Goal: Task Accomplishment & Management: Complete application form

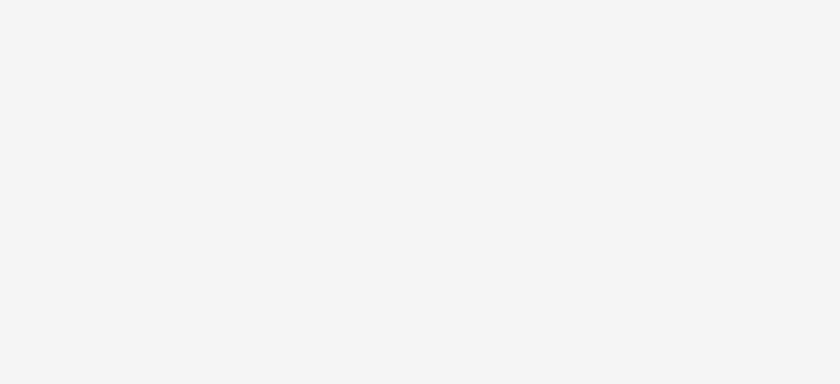
click at [730, 118] on body at bounding box center [420, 192] width 840 height 384
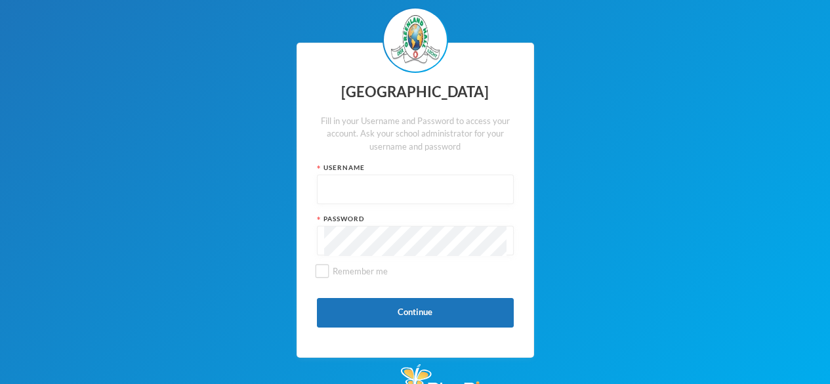
click at [334, 202] on input "text" at bounding box center [415, 190] width 182 height 30
type input "glh25c76"
click at [316, 270] on input "Remember me" at bounding box center [322, 271] width 14 height 14
checkbox input "true"
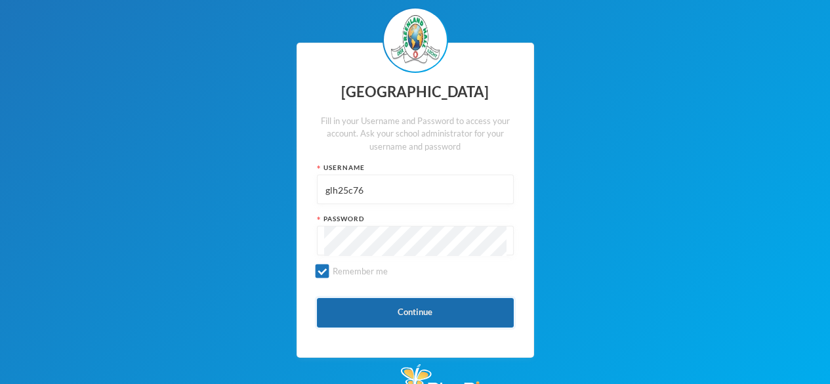
click at [336, 312] on button "Continue" at bounding box center [415, 313] width 197 height 30
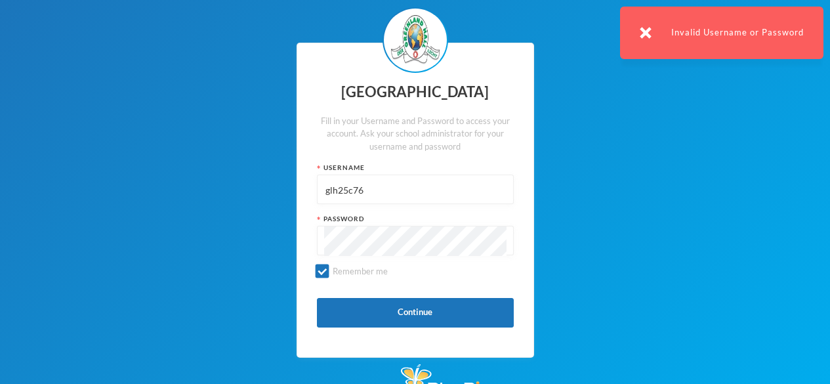
click at [369, 187] on input "glh25c76" at bounding box center [415, 190] width 182 height 30
type input "g"
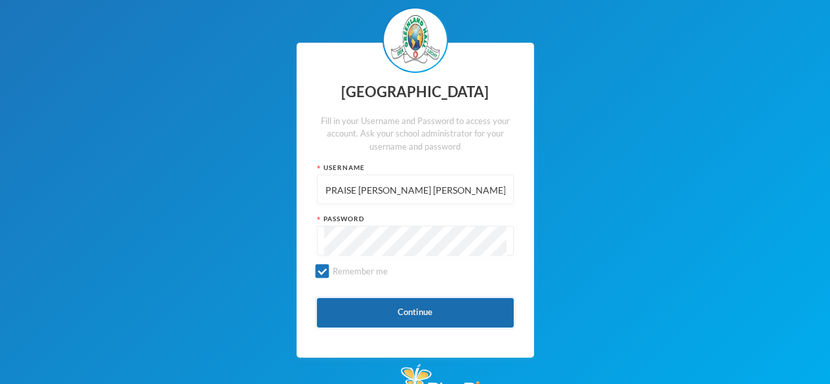
type input "PRAISE ENIOLA AYOOLA OLADIMEJI"
click at [365, 304] on button "Continue" at bounding box center [415, 313] width 197 height 30
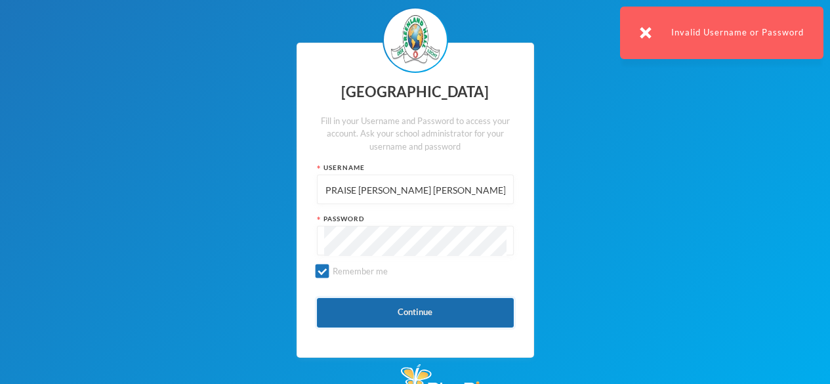
click at [478, 304] on button "Continue" at bounding box center [415, 313] width 197 height 30
click at [480, 323] on button "Continue" at bounding box center [415, 313] width 197 height 30
click at [473, 313] on button "Continue" at bounding box center [415, 313] width 197 height 30
click at [480, 308] on button "Continue" at bounding box center [415, 313] width 197 height 30
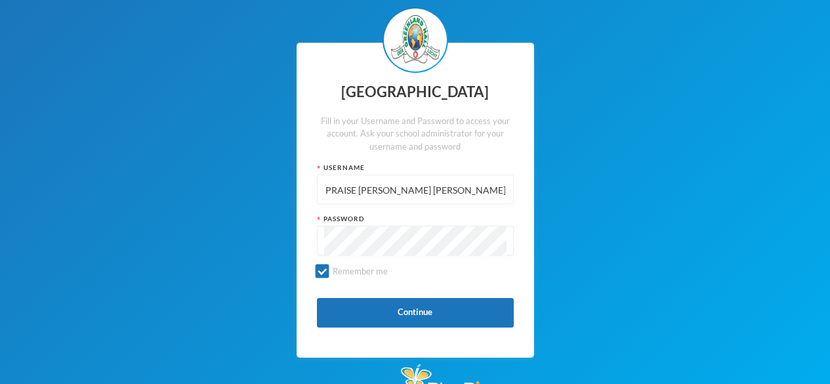
click at [662, 24] on div "Greenland Hall Fill in your Username and Password to access your account. Ask y…" at bounding box center [415, 200] width 830 height 400
click at [317, 269] on input "Remember me" at bounding box center [322, 271] width 14 height 14
checkbox input "false"
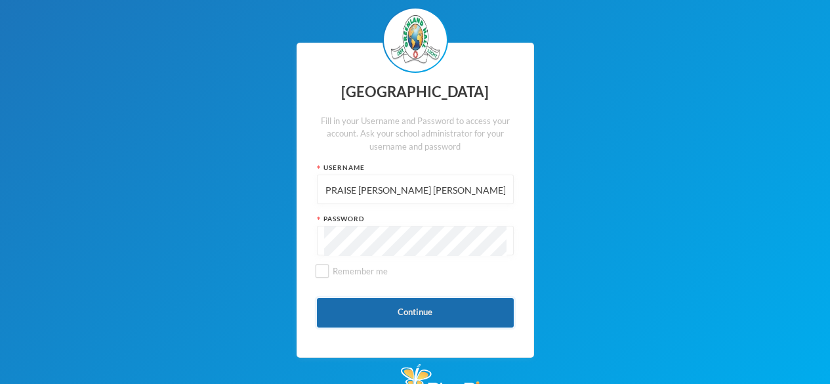
click at [400, 301] on button "Continue" at bounding box center [415, 313] width 197 height 30
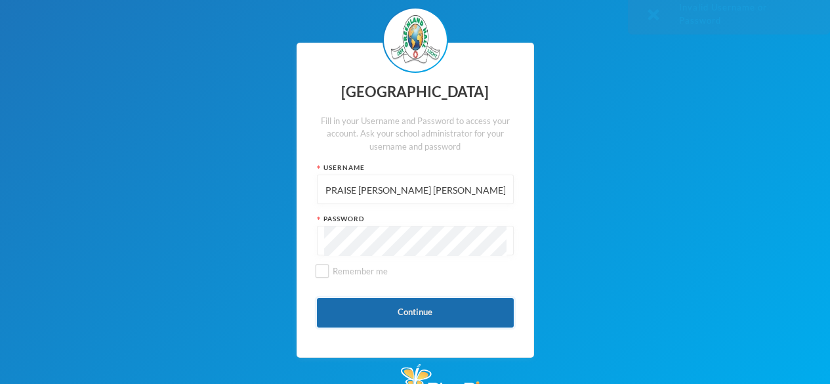
click at [464, 312] on button "Continue" at bounding box center [415, 313] width 197 height 30
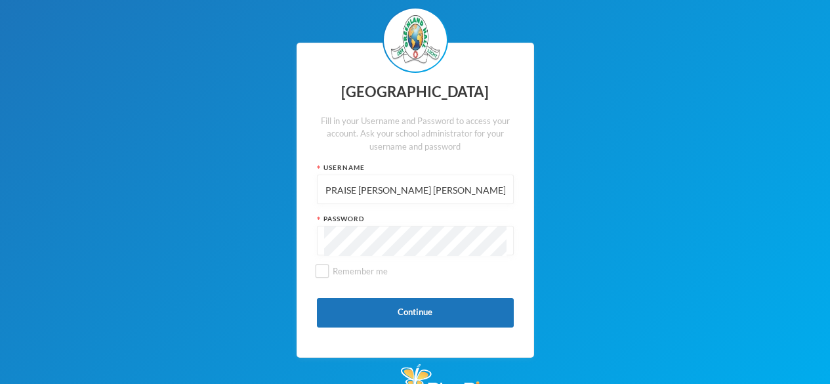
click at [491, 194] on input "PRAISE ENIOLA AYOOLA OLADIMEJI" at bounding box center [415, 190] width 182 height 30
type input "P"
click at [335, 178] on input "text" at bounding box center [415, 190] width 182 height 30
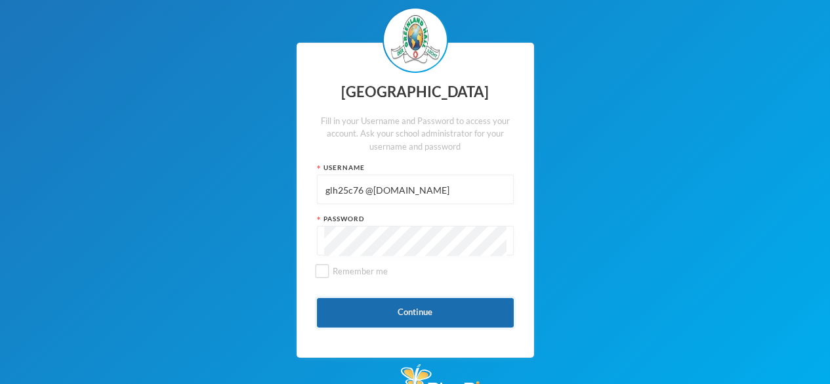
click at [441, 310] on button "Continue" at bounding box center [415, 313] width 197 height 30
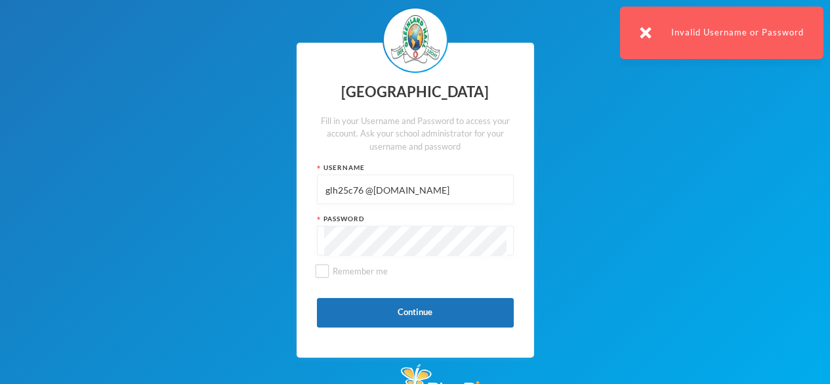
click at [365, 188] on input "glh25c76 @greenlandhall.org" at bounding box center [415, 190] width 182 height 30
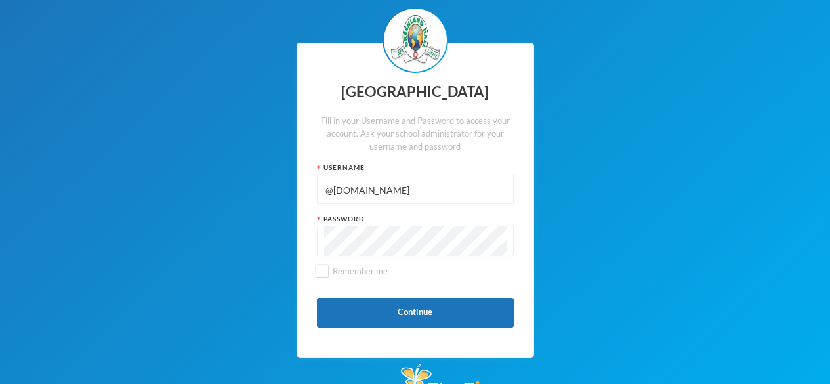
click at [428, 203] on input "@greenlandhall.org" at bounding box center [415, 190] width 182 height 30
type input "@"
type input "E"
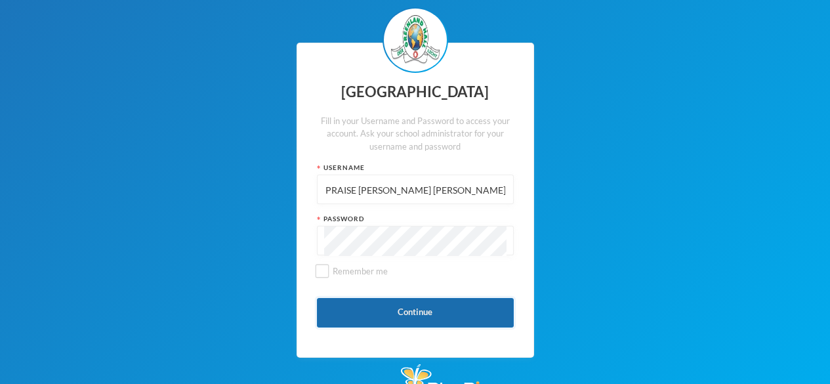
click at [460, 314] on button "Continue" at bounding box center [415, 313] width 197 height 30
click at [437, 310] on button "Continue" at bounding box center [415, 313] width 197 height 30
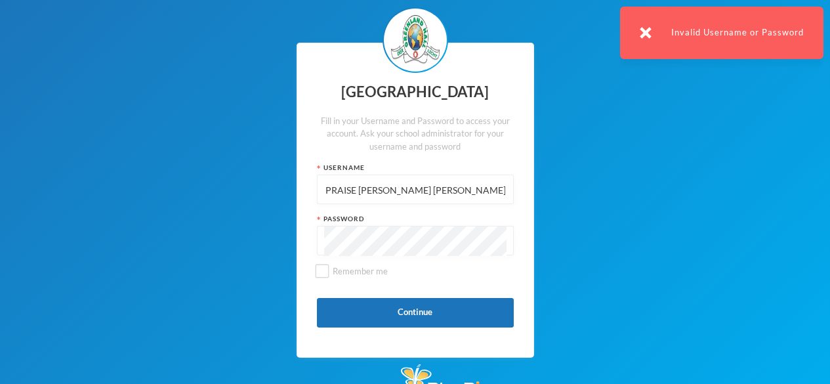
click at [480, 187] on input "PRAISE ENIOLA AYOOLA OLADIMEJI" at bounding box center [415, 190] width 182 height 30
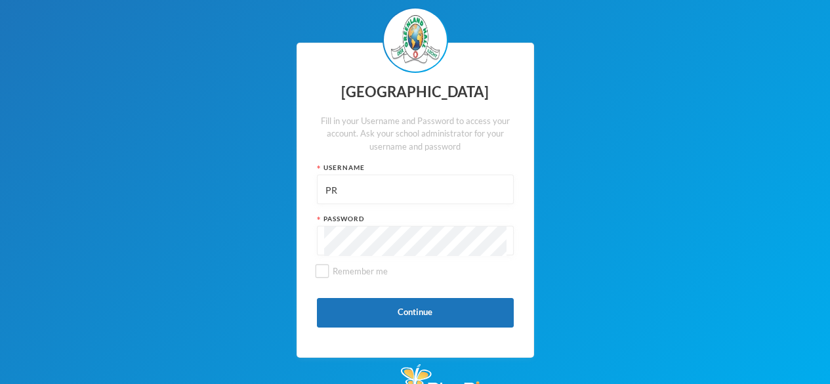
type input "P"
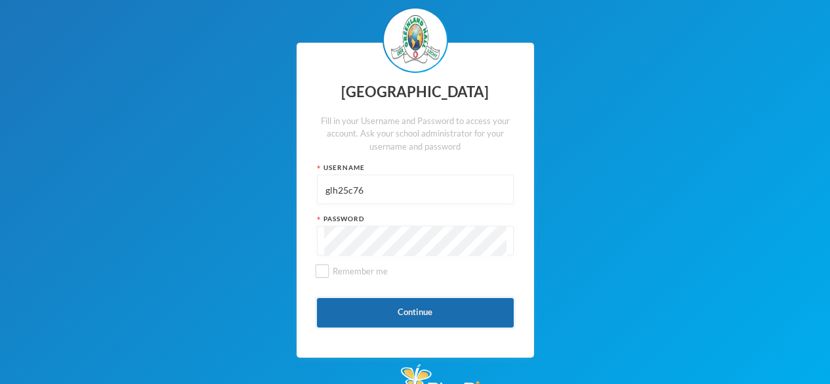
click at [359, 300] on button "Continue" at bounding box center [415, 313] width 197 height 30
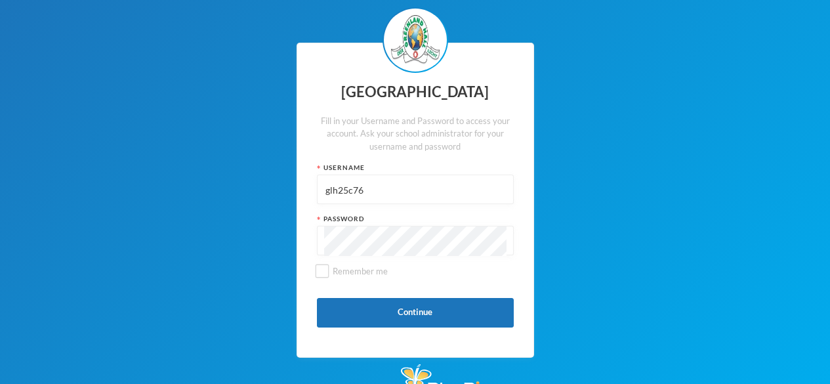
click at [376, 193] on input "glh25c76" at bounding box center [415, 190] width 182 height 30
type input "g"
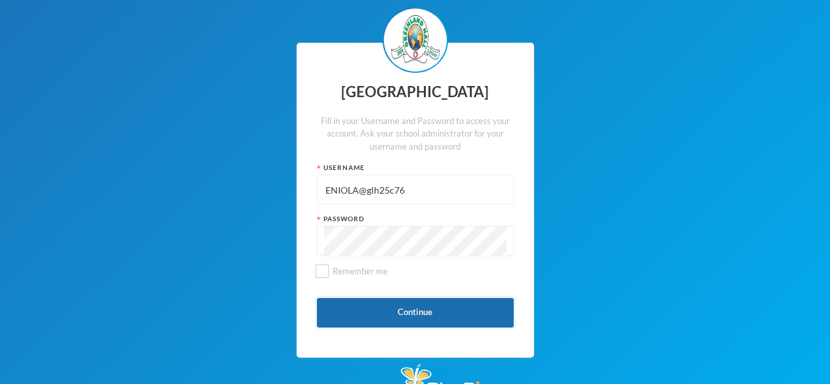
click at [461, 310] on button "Continue" at bounding box center [415, 313] width 197 height 30
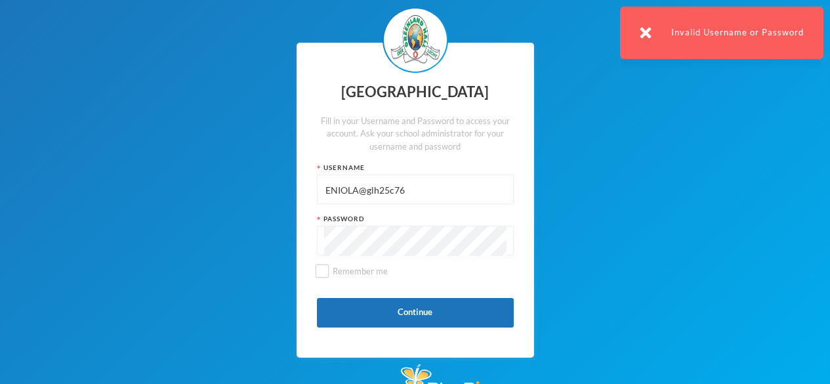
click at [726, 57] on div "Invalid Username or Password" at bounding box center [721, 33] width 203 height 52
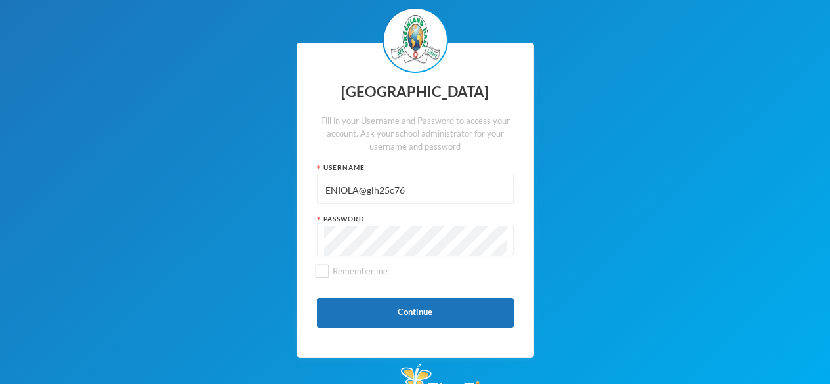
click at [745, 39] on div "Greenland Hall Fill in your Username and Password to access your account. Ask y…" at bounding box center [415, 200] width 830 height 400
click at [424, 193] on input "ENIOLA@glh25c76" at bounding box center [415, 190] width 182 height 30
type input "E"
type input "PRAISE ENIOLA AYOOLA OLADIMEJI"
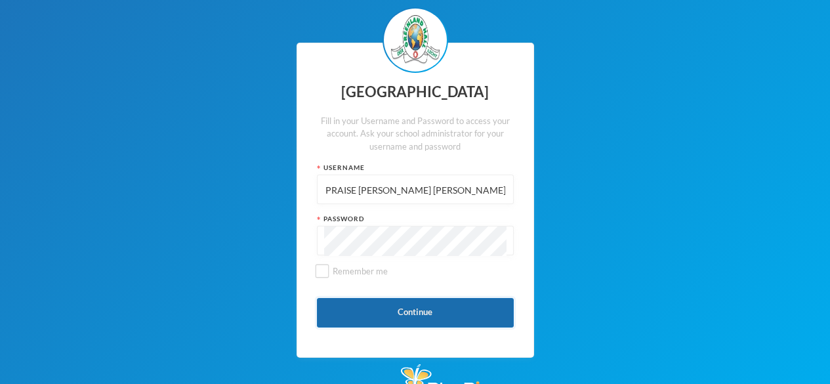
click at [359, 308] on button "Continue" at bounding box center [415, 313] width 197 height 30
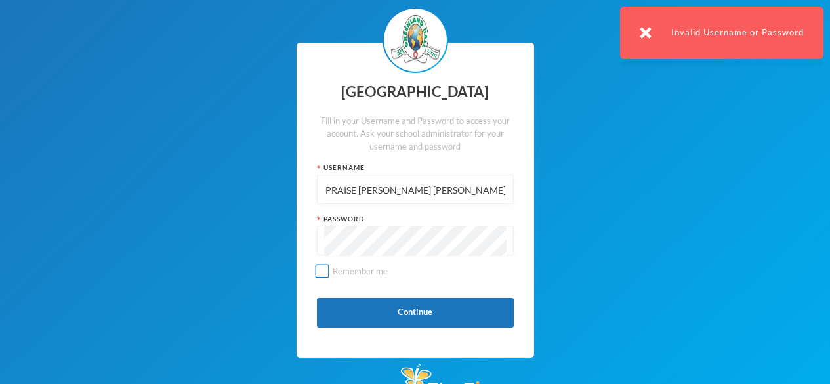
click at [323, 273] on input "Remember me" at bounding box center [322, 271] width 14 height 14
checkbox input "true"
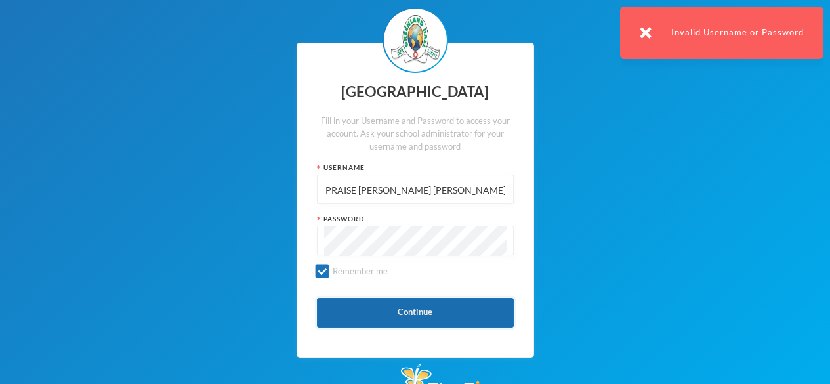
click at [349, 306] on button "Continue" at bounding box center [415, 313] width 197 height 30
click at [344, 316] on button "Continue" at bounding box center [415, 313] width 197 height 30
click at [319, 305] on button "Continue" at bounding box center [415, 313] width 197 height 30
click at [338, 325] on button "Continue" at bounding box center [415, 313] width 197 height 30
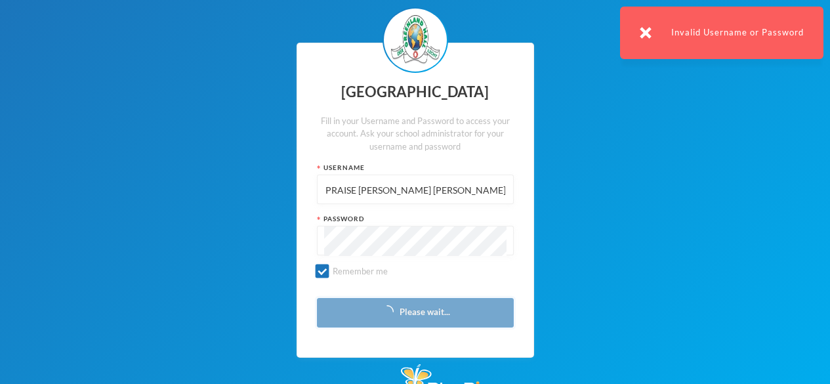
click at [340, 318] on button "Please wait..." at bounding box center [415, 313] width 197 height 30
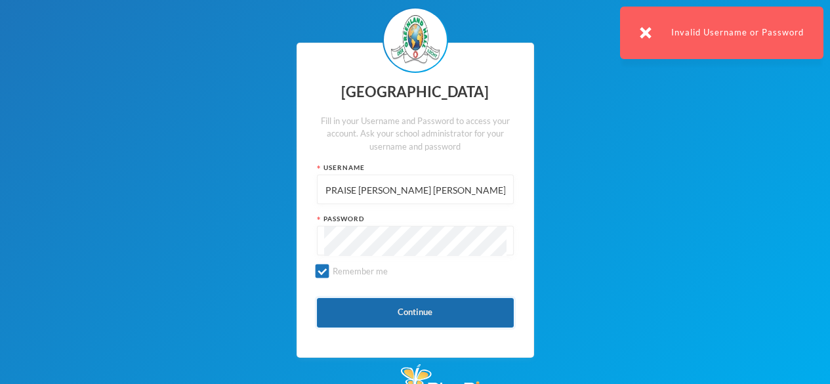
click at [340, 317] on button "Continue" at bounding box center [415, 313] width 197 height 30
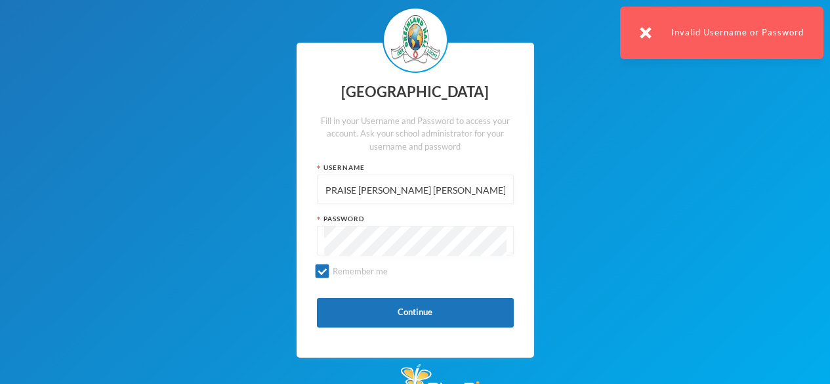
click at [664, 14] on div "Invalid Username or Password" at bounding box center [721, 33] width 203 height 52
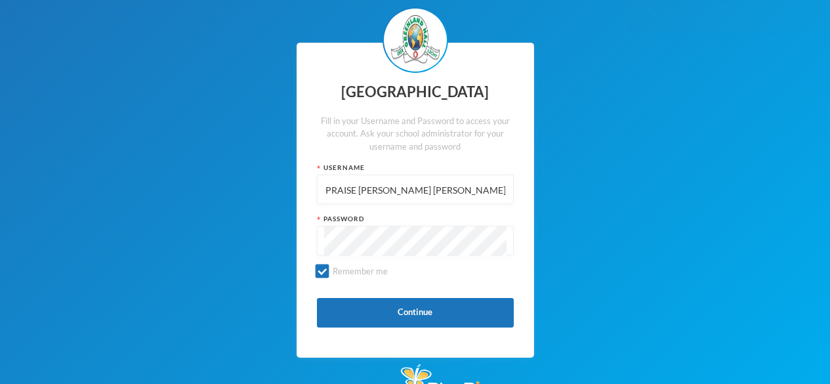
click at [678, 49] on div "Greenland Hall Fill in your Username and Password to access your account. Ask y…" at bounding box center [415, 200] width 830 height 400
click at [485, 189] on input "PRAISE ENIOLA AYOOLA OLADIMEJI" at bounding box center [415, 190] width 182 height 30
type input "P"
type input "gl25c76@glh.org"
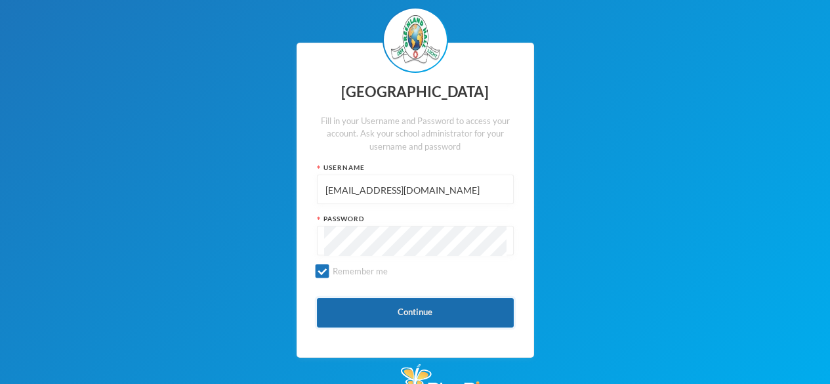
click at [421, 317] on button "Continue" at bounding box center [415, 313] width 197 height 30
